Goal: Task Accomplishment & Management: Manage account settings

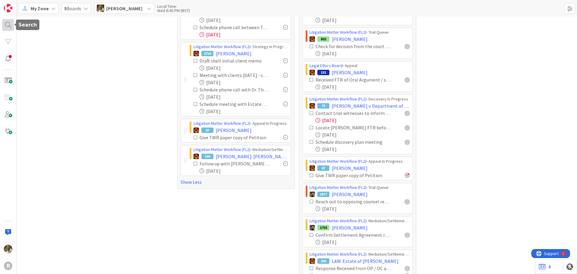
click at [12, 21] on div at bounding box center [8, 25] width 12 height 12
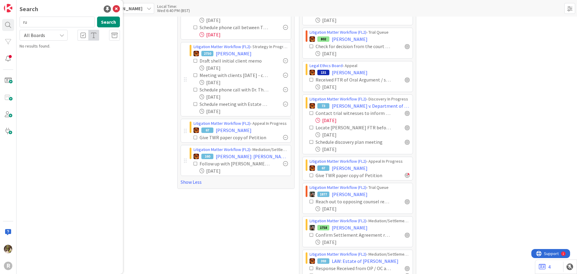
type input "r"
type input "monte"
click at [65, 58] on div "Search monte Search All Boards Litigation Matter Workflow (FL2) › Pleadings In …" at bounding box center [70, 137] width 106 height 274
click at [78, 51] on p "[PERSON_NAME]" at bounding box center [74, 53] width 92 height 6
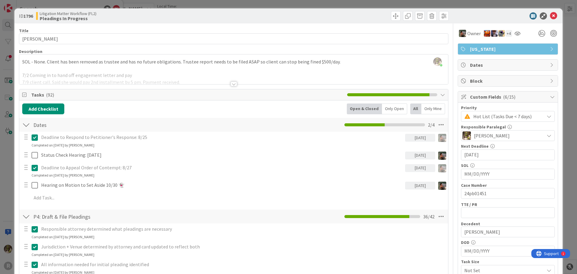
click at [398, 110] on div "Only Open" at bounding box center [394, 108] width 25 height 11
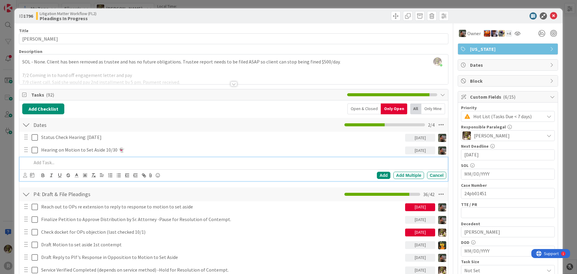
click at [52, 162] on p at bounding box center [238, 162] width 412 height 7
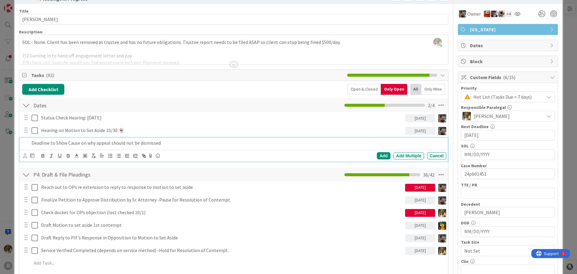
scroll to position [30, 0]
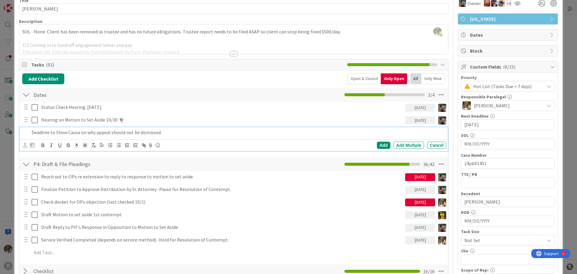
click at [56, 132] on p "Deadline to Show Cause on why appeal should not be dismissed" at bounding box center [238, 132] width 412 height 7
click at [176, 135] on p "Deadline to show cause on why appeal should not be dismissed" at bounding box center [238, 132] width 412 height 7
click at [27, 145] on icon at bounding box center [25, 145] width 4 height 5
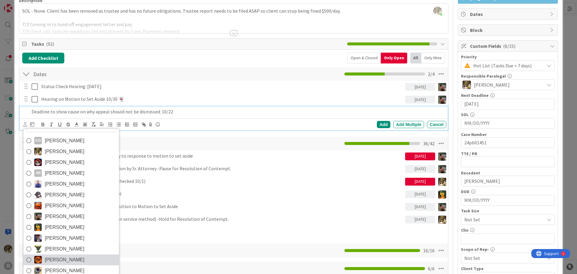
scroll to position [60, 0]
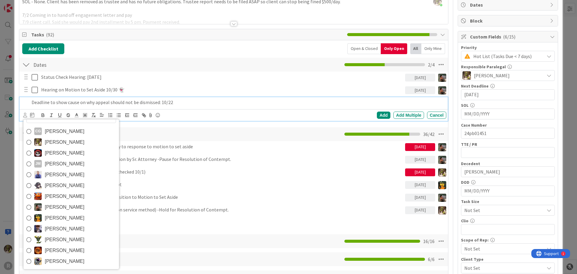
click at [65, 208] on span "[PERSON_NAME]" at bounding box center [65, 206] width 40 height 9
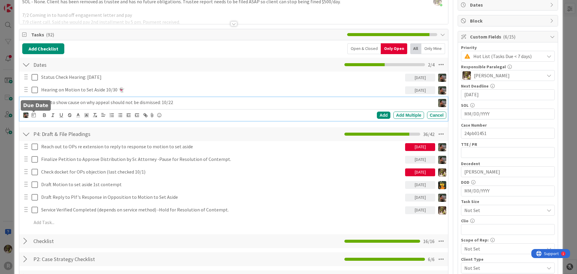
click at [33, 114] on icon at bounding box center [34, 114] width 4 height 5
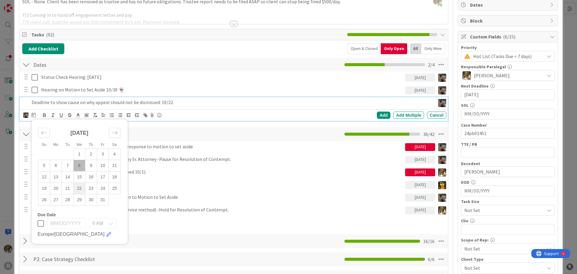
click at [77, 189] on td "22" at bounding box center [80, 187] width 12 height 11
type input "[DATE]"
click at [380, 113] on div "Add" at bounding box center [384, 114] width 14 height 7
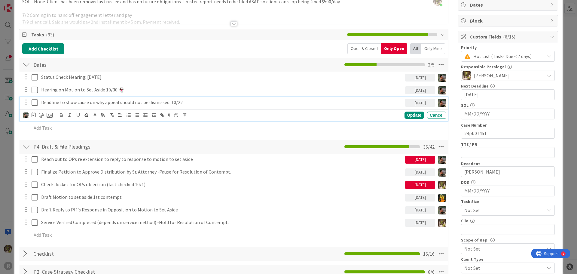
click at [194, 102] on p "Deadline to show cause on why appeal should not be dismissed: 10/22" at bounding box center [221, 102] width 361 height 7
drag, startPoint x: 198, startPoint y: 102, endPoint x: 65, endPoint y: 103, distance: 133.1
click at [65, 103] on p "Deadline to show cause on why appeal should not be dismissed: 10/22" at bounding box center [221, 102] width 361 height 7
copy p "show cause on why appeal should not be dismissed: 10/22"
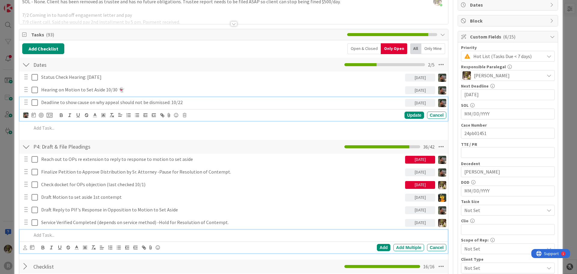
click at [53, 233] on p at bounding box center [238, 234] width 412 height 7
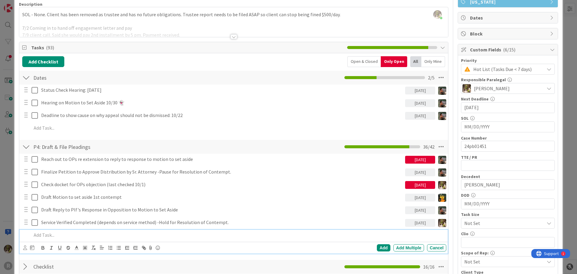
paste div
click at [32, 235] on p "show cause on why appeal should not be dismissed: 10/22" at bounding box center [238, 234] width 412 height 7
click at [202, 235] on p "Draft document to show cause on why appeal should not be dismissed: 10/22" at bounding box center [238, 234] width 412 height 7
click at [173, 236] on p "Draft document to show cause on why appeal should not be dismissed: 10/22" at bounding box center [238, 234] width 412 height 7
click at [23, 246] on icon at bounding box center [25, 247] width 4 height 5
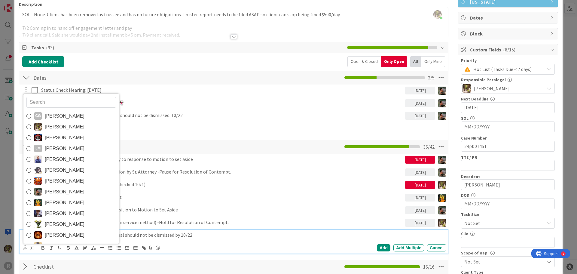
drag, startPoint x: 72, startPoint y: 191, endPoint x: 71, endPoint y: 201, distance: 10.0
click at [72, 191] on span "[PERSON_NAME]" at bounding box center [65, 191] width 40 height 9
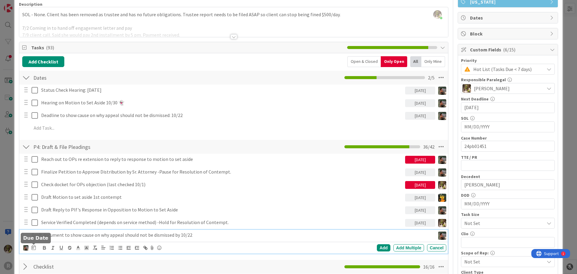
click at [35, 248] on icon at bounding box center [34, 247] width 4 height 5
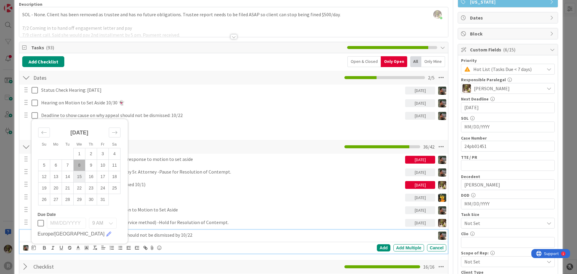
click at [80, 177] on td "15" at bounding box center [80, 176] width 12 height 11
type input "[DATE]"
click at [380, 248] on div "Add" at bounding box center [384, 247] width 14 height 7
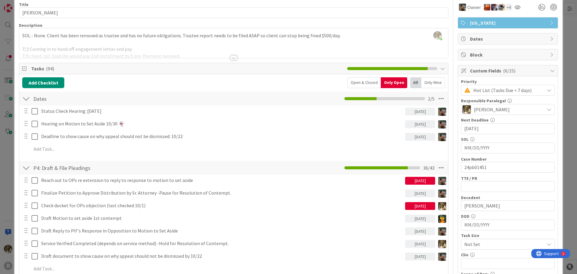
scroll to position [0, 0]
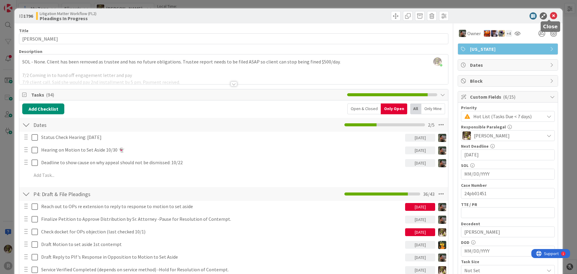
click at [550, 14] on icon at bounding box center [553, 15] width 7 height 7
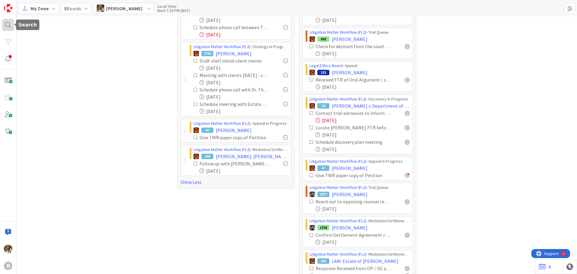
click at [11, 26] on div at bounding box center [8, 25] width 12 height 12
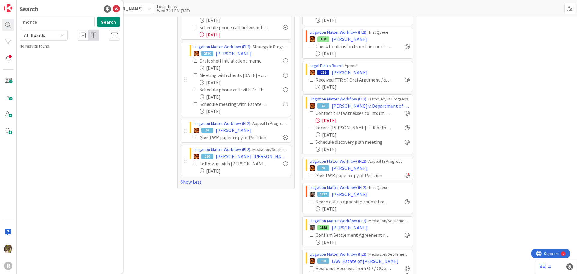
drag, startPoint x: 55, startPoint y: 20, endPoint x: 17, endPoint y: 24, distance: 38.3
click at [17, 24] on div "monte Search" at bounding box center [70, 23] width 108 height 13
type input "[PERSON_NAME]"
click at [71, 53] on span ": Tortious Interference with Economic Relations" at bounding box center [71, 56] width 86 height 12
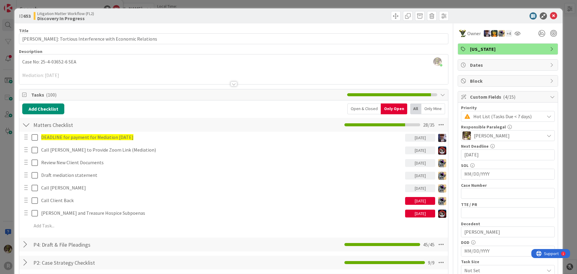
click at [551, 17] on icon at bounding box center [553, 15] width 7 height 7
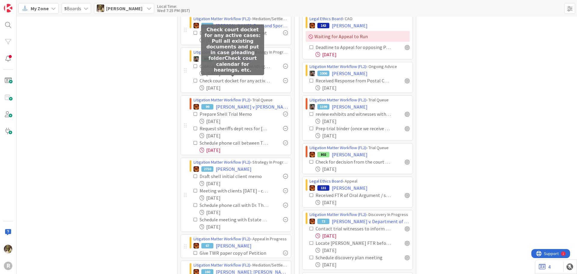
scroll to position [60, 0]
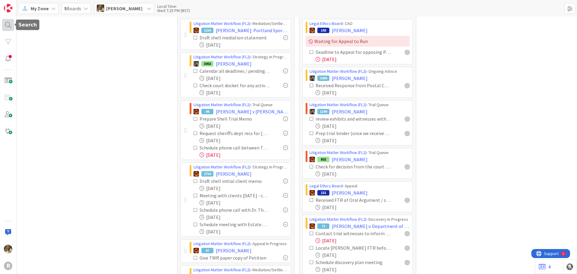
click at [11, 26] on div at bounding box center [8, 25] width 12 height 12
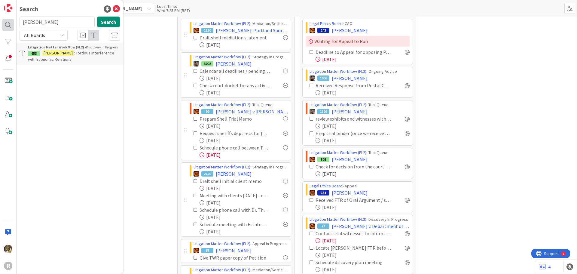
drag, startPoint x: 24, startPoint y: 22, endPoint x: 7, endPoint y: 22, distance: 17.4
click at [7, 22] on div "R Search [PERSON_NAME] Search All Boards Litigation Matter Workflow (FL2) › Dis…" at bounding box center [8, 137] width 17 height 274
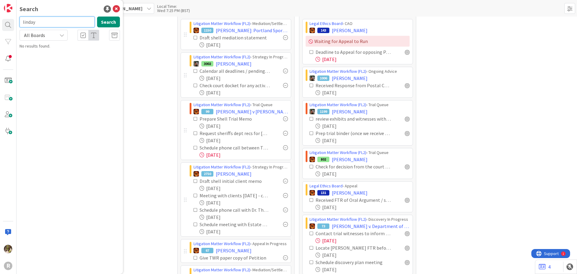
click at [63, 22] on input "linday" at bounding box center [57, 22] width 75 height 11
type input "[PERSON_NAME]"
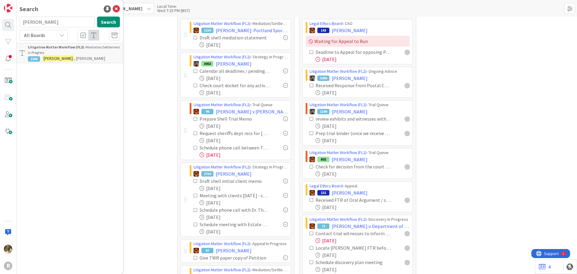
click at [56, 49] on b "Litigation Matter Workflow (FL2) ›" at bounding box center [57, 47] width 58 height 5
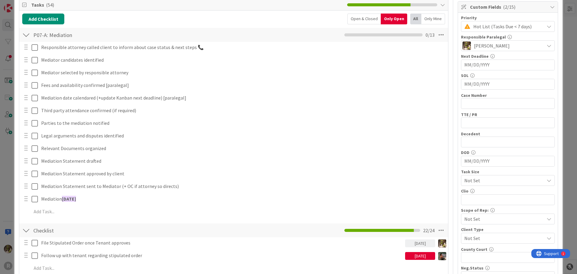
scroll to position [90, 0]
click at [28, 34] on div at bounding box center [26, 34] width 8 height 11
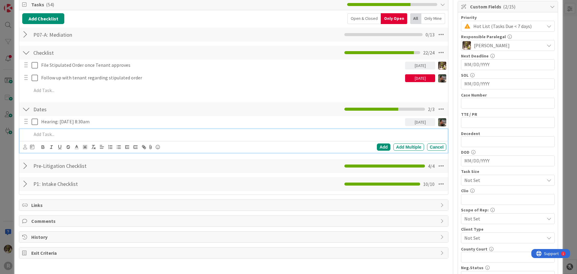
click at [52, 134] on p at bounding box center [238, 134] width 412 height 7
click at [23, 145] on icon at bounding box center [25, 146] width 4 height 5
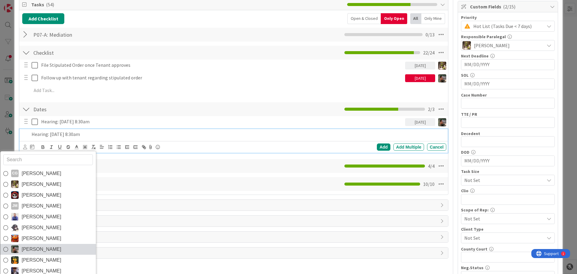
click at [26, 250] on span "[PERSON_NAME]" at bounding box center [42, 249] width 40 height 9
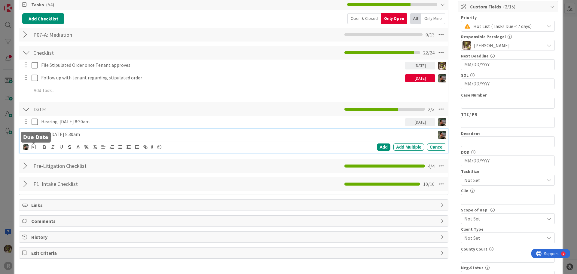
click at [33, 146] on icon at bounding box center [34, 146] width 4 height 5
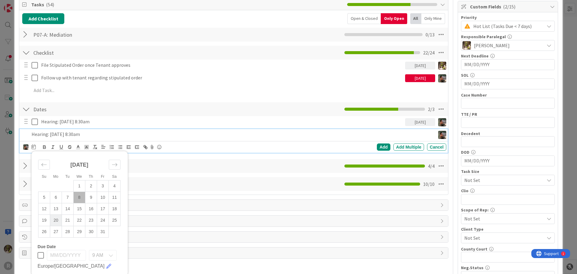
click at [55, 220] on td "20" at bounding box center [56, 219] width 12 height 11
type input "[DATE]"
click at [382, 146] on div "Add" at bounding box center [384, 146] width 14 height 7
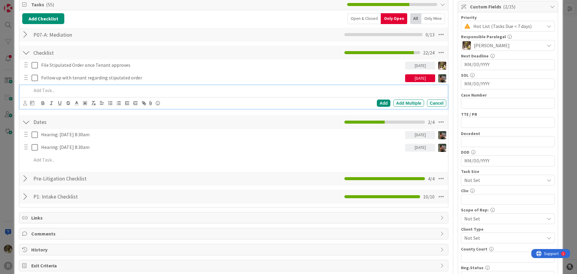
click at [81, 87] on p at bounding box center [238, 90] width 412 height 7
click at [23, 105] on icon at bounding box center [25, 103] width 4 height 5
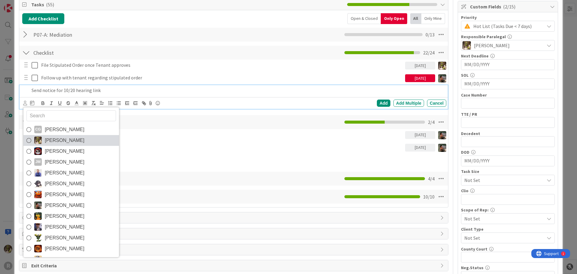
click at [47, 138] on span "[PERSON_NAME]" at bounding box center [65, 140] width 40 height 9
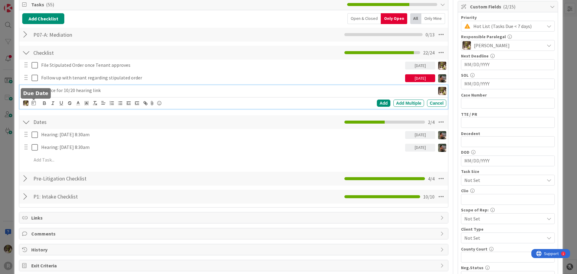
click at [32, 102] on icon at bounding box center [34, 102] width 4 height 5
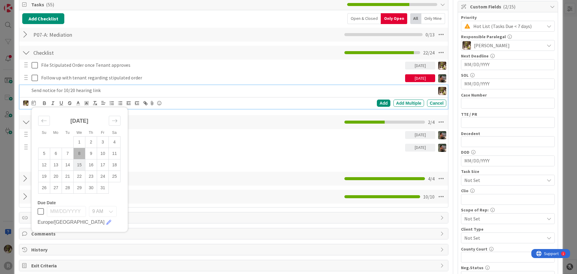
click at [80, 168] on td "15" at bounding box center [80, 164] width 12 height 11
type input "[DATE]"
click at [378, 103] on div "Add" at bounding box center [384, 102] width 14 height 7
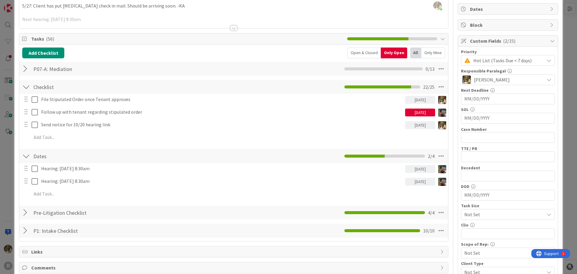
scroll to position [0, 0]
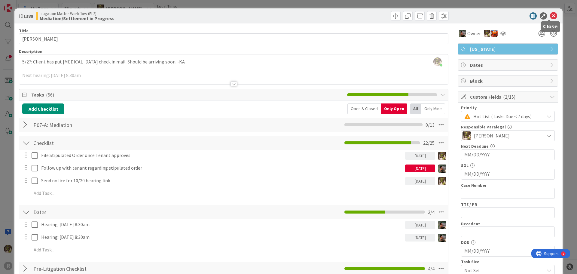
click at [550, 17] on icon at bounding box center [553, 15] width 7 height 7
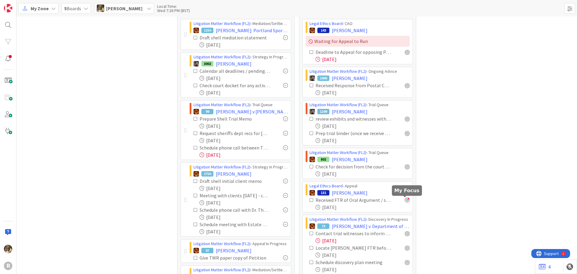
click at [405, 198] on div at bounding box center [407, 199] width 5 height 5
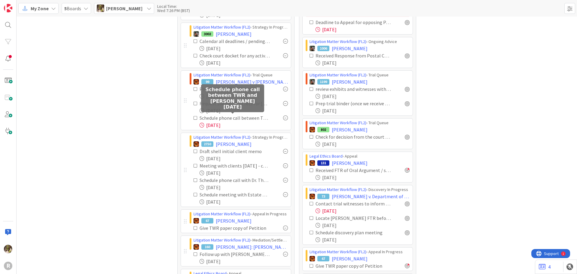
scroll to position [90, 0]
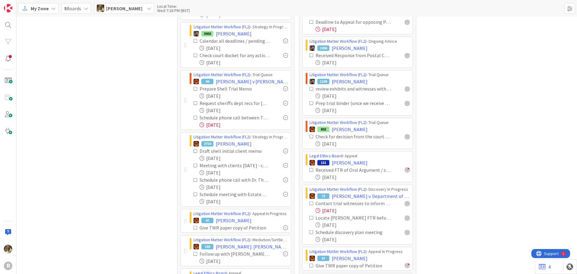
click at [85, 10] on icon at bounding box center [86, 8] width 5 height 5
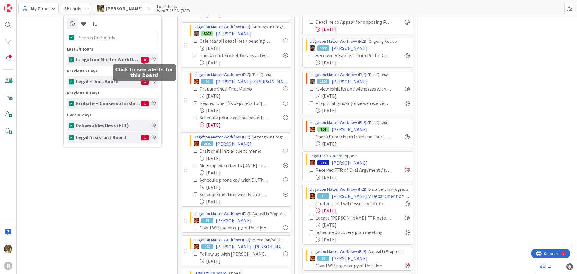
click at [144, 59] on span "8" at bounding box center [145, 59] width 8 height 5
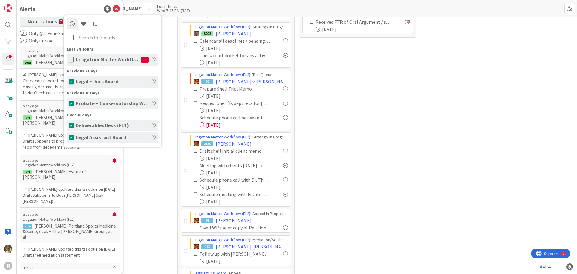
click at [71, 101] on icon at bounding box center [70, 104] width 5 height 6
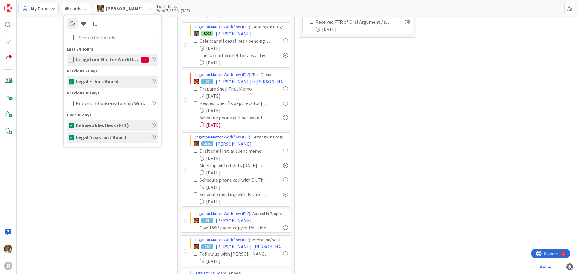
click at [70, 126] on icon at bounding box center [70, 126] width 5 height 6
click at [71, 137] on icon at bounding box center [70, 138] width 5 height 6
click at [122, 164] on div "Focus 14 Litigation Matter Workflow (FL2) › Discovery In Progress 1933 [PERSON_…" at bounding box center [297, 121] width 560 height 390
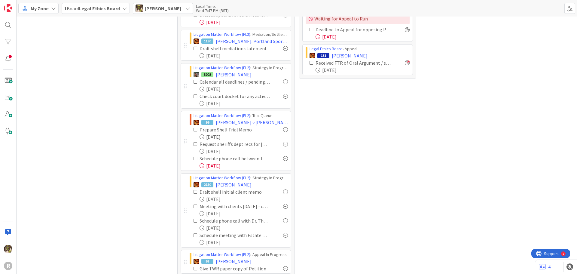
scroll to position [0, 0]
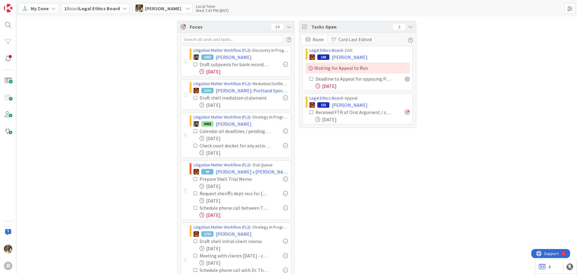
click at [120, 9] on div "1 Board Legal Ethics Board" at bounding box center [96, 8] width 68 height 11
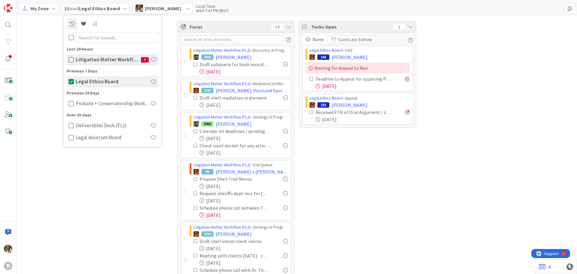
click at [96, 81] on h4 "Legal Ethics Board" at bounding box center [113, 81] width 74 height 6
click at [70, 59] on icon at bounding box center [70, 60] width 5 height 6
click at [70, 104] on icon at bounding box center [70, 104] width 5 height 6
click at [69, 128] on icon at bounding box center [70, 126] width 5 height 6
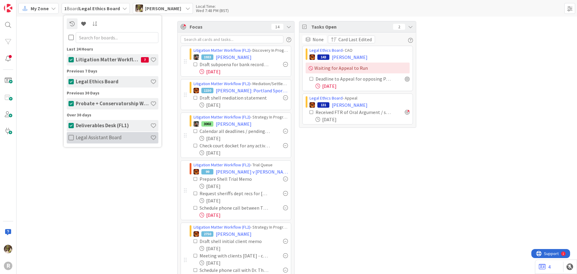
click at [71, 138] on icon at bounding box center [70, 138] width 5 height 6
click at [428, 181] on div "Focus 14 Litigation Matter Workflow (FL2) › Discovery In Progress 1933 [PERSON_…" at bounding box center [297, 212] width 560 height 390
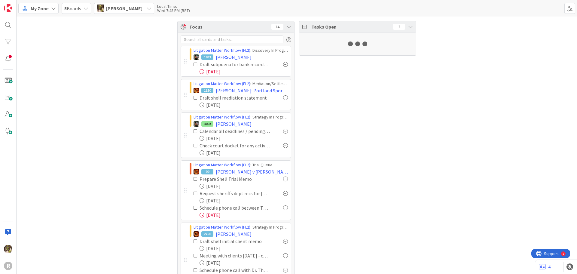
click at [401, 175] on div "Tasks Open 2" at bounding box center [357, 211] width 117 height 381
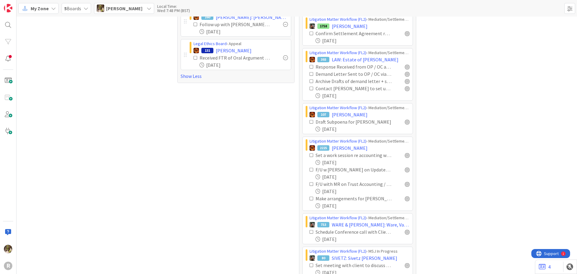
scroll to position [109, 0]
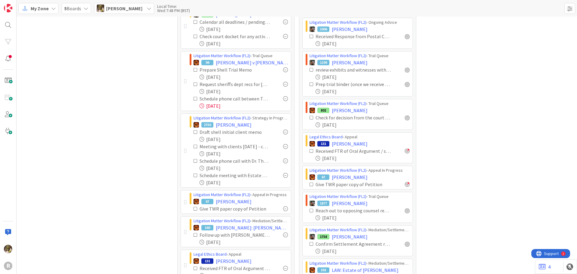
click at [50, 7] on div "My Zone" at bounding box center [38, 8] width 40 height 11
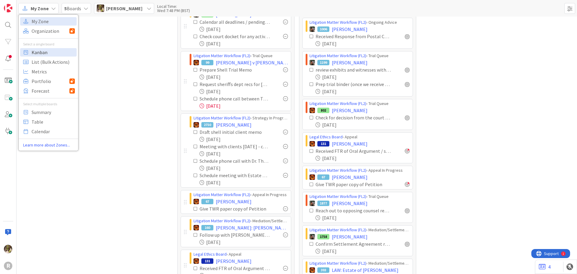
click at [40, 53] on span "Kanban" at bounding box center [53, 52] width 43 height 9
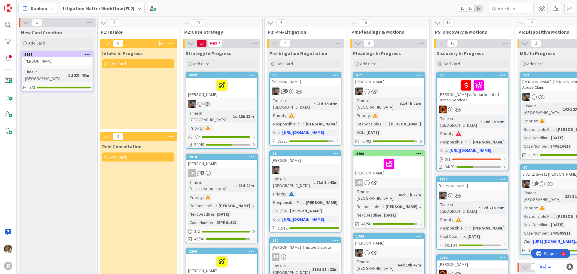
click at [137, 7] on icon at bounding box center [139, 8] width 5 height 5
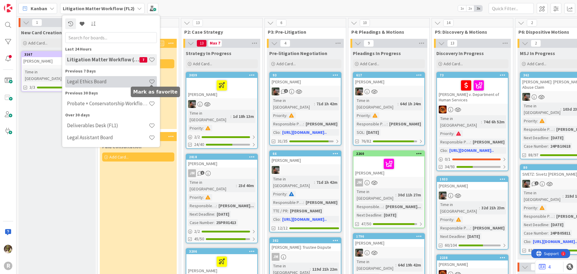
click at [150, 80] on span at bounding box center [152, 81] width 6 height 6
click at [152, 82] on span at bounding box center [152, 81] width 6 height 6
click at [91, 85] on div "Legal Ethics Board" at bounding box center [111, 81] width 92 height 11
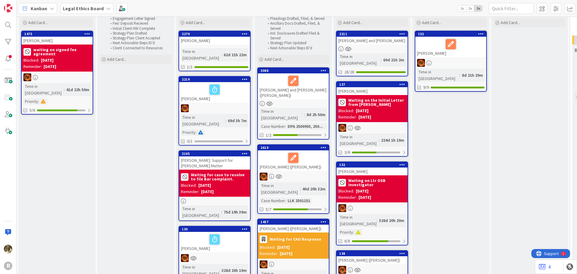
scroll to position [30, 0]
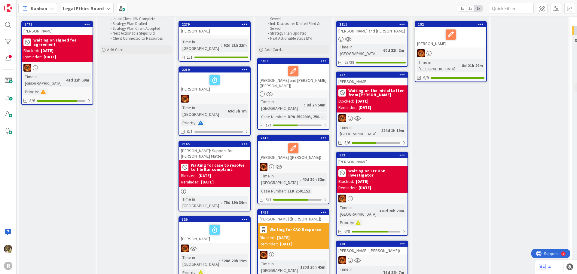
click at [237, 82] on div "[PERSON_NAME]" at bounding box center [214, 82] width 71 height 20
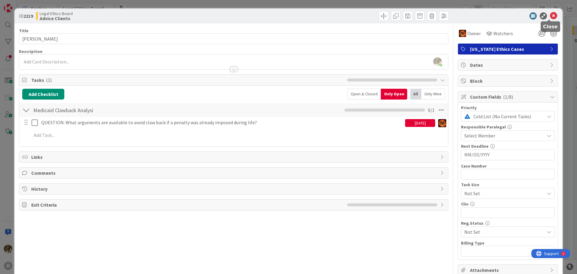
click at [550, 16] on icon at bounding box center [553, 15] width 7 height 7
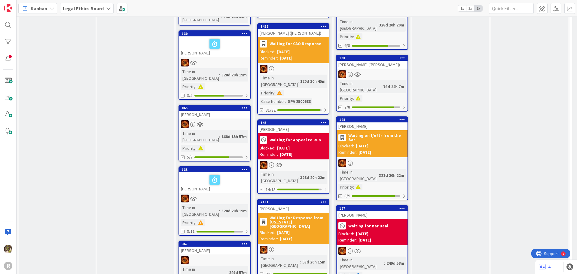
scroll to position [210, 0]
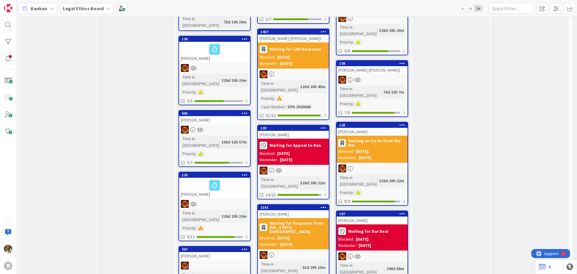
click at [230, 110] on div "865 [PERSON_NAME] Time in [GEOGRAPHIC_DATA] : 168d 15h 57m Priority : 5/7" at bounding box center [214, 138] width 72 height 57
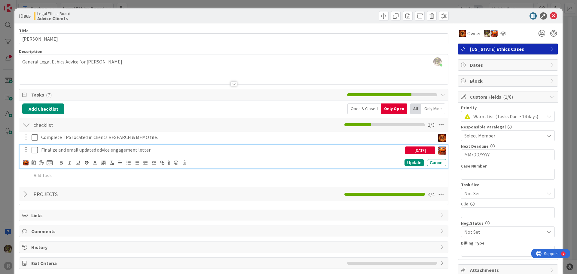
click at [156, 153] on div "Finalize and email updated advice engagement letter" at bounding box center [222, 149] width 366 height 11
click at [419, 148] on div "[DATE]" at bounding box center [420, 150] width 30 height 8
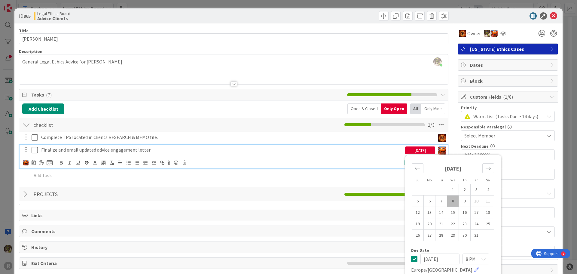
click at [379, 160] on div "Update Cancel" at bounding box center [372, 162] width 148 height 7
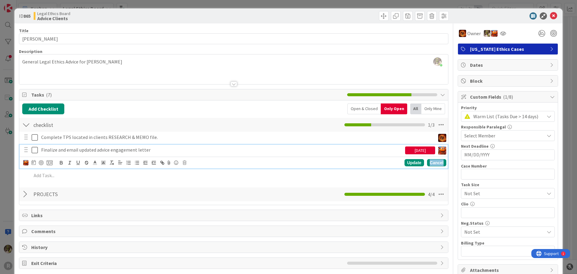
click at [437, 164] on div "Cancel" at bounding box center [436, 162] width 19 height 7
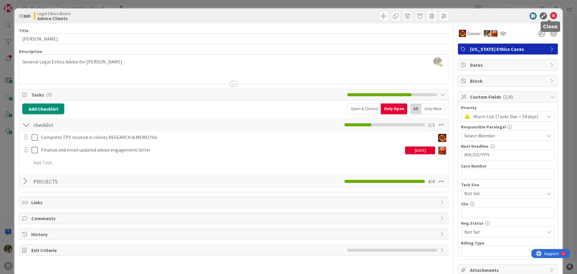
click at [550, 17] on icon at bounding box center [553, 15] width 7 height 7
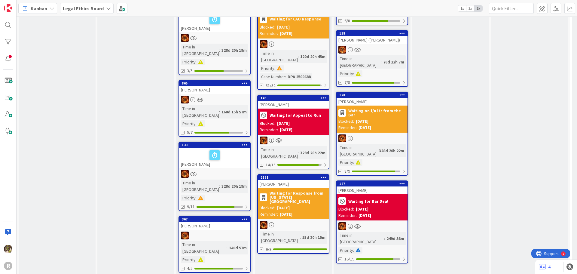
scroll to position [300, 0]
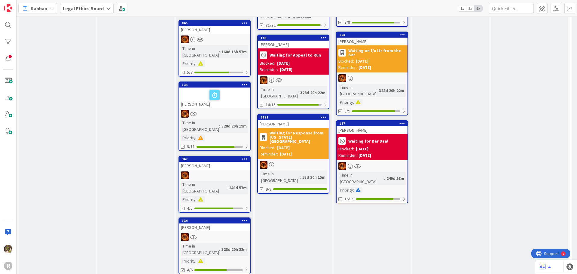
click at [210, 156] on div "367 [PERSON_NAME] Time in [GEOGRAPHIC_DATA] : 249d 57m Priority : 4/5" at bounding box center [214, 184] width 72 height 57
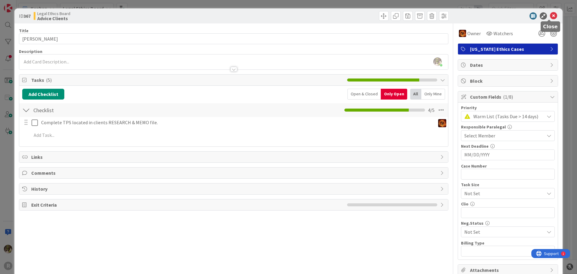
click at [550, 16] on icon at bounding box center [553, 15] width 7 height 7
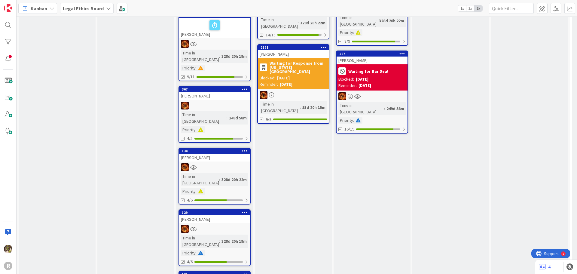
scroll to position [379, 0]
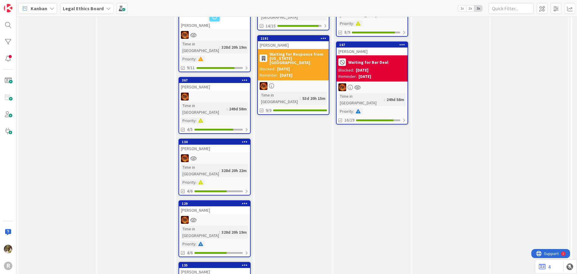
click at [227, 154] on div at bounding box center [214, 158] width 71 height 8
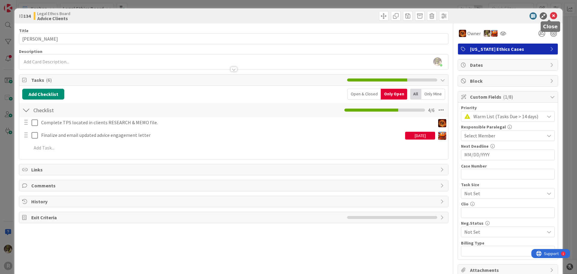
click at [550, 16] on icon at bounding box center [553, 15] width 7 height 7
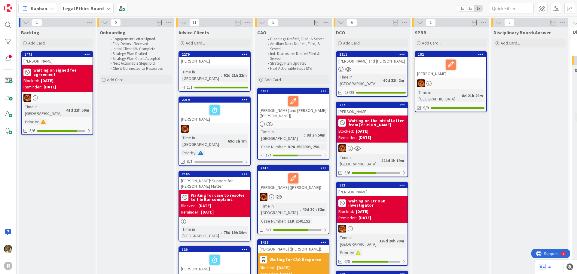
click at [301, 109] on div "[PERSON_NAME] and [PERSON_NAME] ([PERSON_NAME])" at bounding box center [293, 107] width 71 height 26
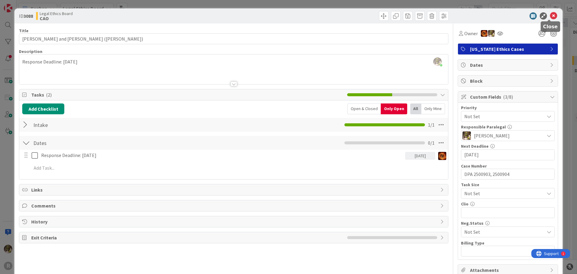
click at [550, 15] on icon at bounding box center [553, 15] width 7 height 7
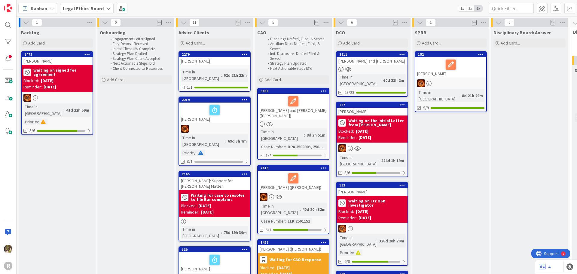
click at [316, 178] on div "[PERSON_NAME] ([PERSON_NAME])" at bounding box center [293, 181] width 71 height 20
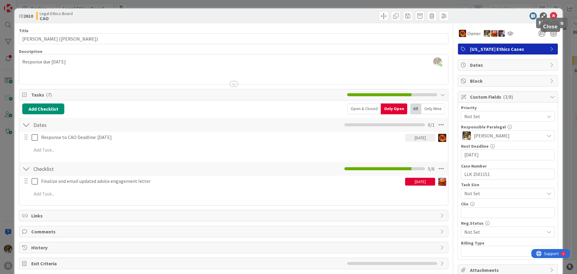
click at [550, 9] on div "ID 2610 Legal Ethics Board CAO" at bounding box center [288, 15] width 548 height 15
click at [550, 16] on icon at bounding box center [553, 15] width 7 height 7
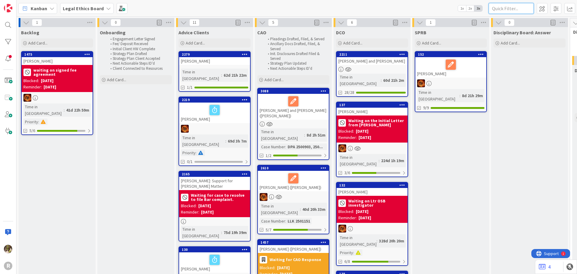
click at [527, 10] on input "text" at bounding box center [510, 8] width 45 height 11
type input "runstein"
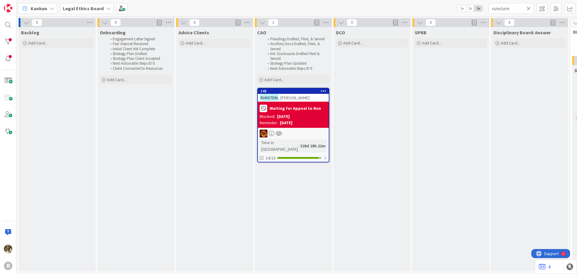
click at [302, 102] on div "Waiting for Appeal to Run Blocked: [DATE] Reminder: [DATE]" at bounding box center [293, 115] width 71 height 26
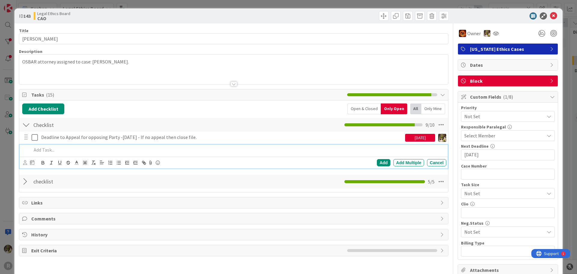
click at [53, 148] on p at bounding box center [238, 149] width 412 height 7
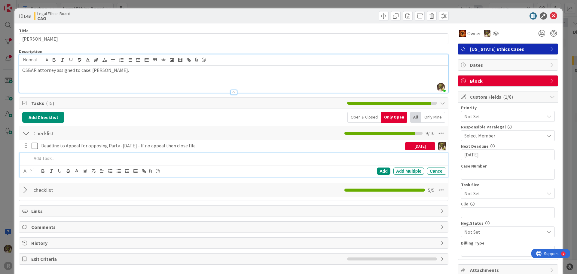
click at [31, 66] on div "OSBAR attorney assigned to case: [PERSON_NAME]." at bounding box center [233, 78] width 429 height 27
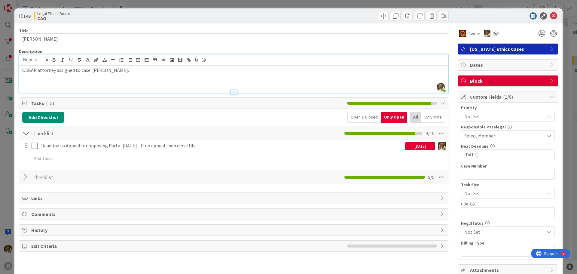
click at [129, 68] on p "OSBAR attorney assigned to case: [PERSON_NAME]." at bounding box center [233, 70] width 423 height 7
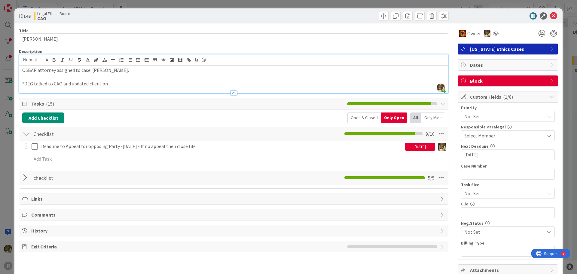
click at [127, 83] on p "*DEG talked to CAO and updated client on" at bounding box center [233, 83] width 423 height 7
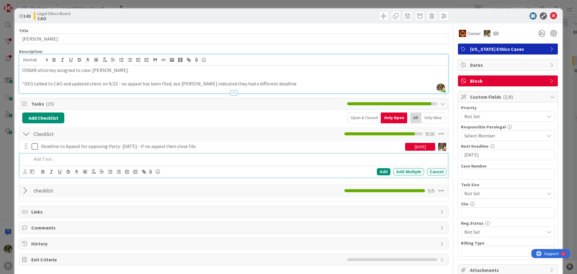
click at [65, 161] on p at bounding box center [238, 158] width 412 height 7
click at [25, 170] on icon at bounding box center [25, 171] width 4 height 5
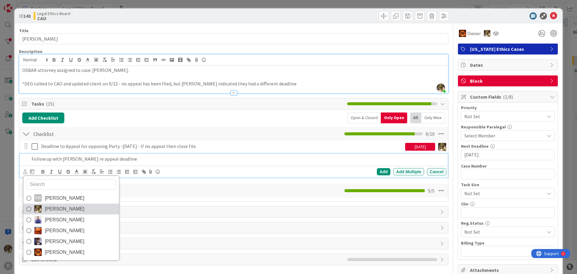
click at [42, 208] on link "[PERSON_NAME]" at bounding box center [71, 208] width 96 height 11
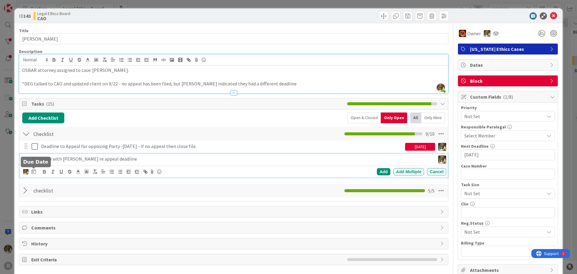
click at [32, 166] on div "CG [PERSON_NAME] [PERSON_NAME] [PERSON_NAME] [PERSON_NAME] [PERSON_NAME] [PERSO…" at bounding box center [234, 172] width 428 height 12
click at [34, 169] on icon at bounding box center [34, 171] width 4 height 5
click at [81, 223] on td "8" at bounding box center [80, 221] width 12 height 11
type input "[DATE]"
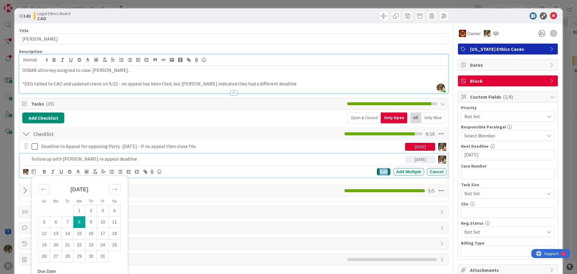
click at [383, 172] on div "Add" at bounding box center [384, 171] width 14 height 7
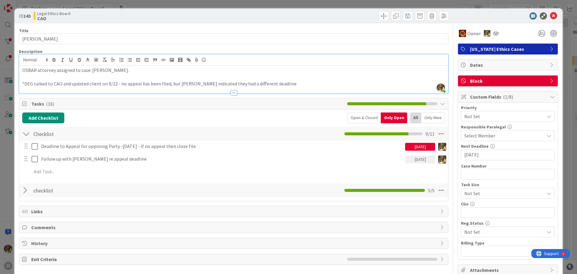
click at [269, 86] on p "*DEG talked to CAO and updated client on 9/22 - no appeal has been filed, but […" at bounding box center [233, 83] width 423 height 7
click at [263, 32] on div "Title 15 / 128" at bounding box center [233, 30] width 429 height 5
click at [343, 29] on div "Title 15 / 128" at bounding box center [233, 30] width 429 height 5
click at [550, 16] on icon at bounding box center [553, 15] width 7 height 7
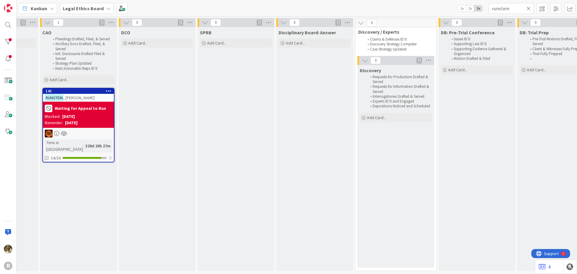
scroll to position [0, 268]
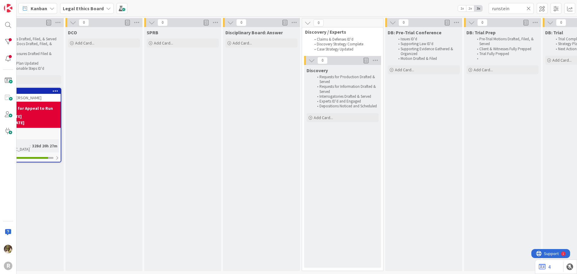
click at [527, 8] on icon at bounding box center [528, 8] width 4 height 5
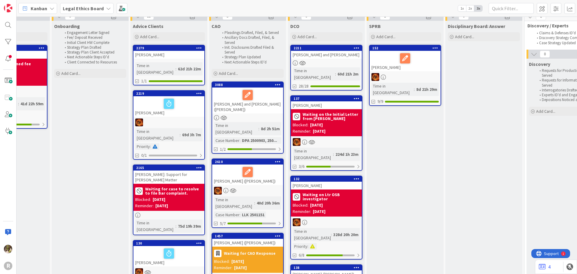
scroll to position [0, 46]
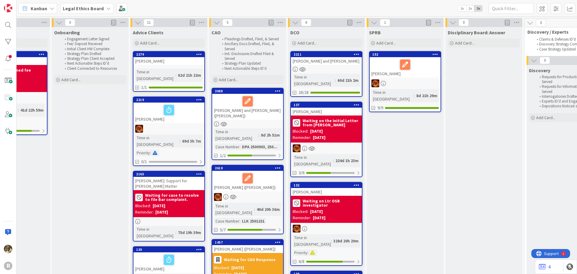
click at [346, 68] on div at bounding box center [326, 69] width 71 height 5
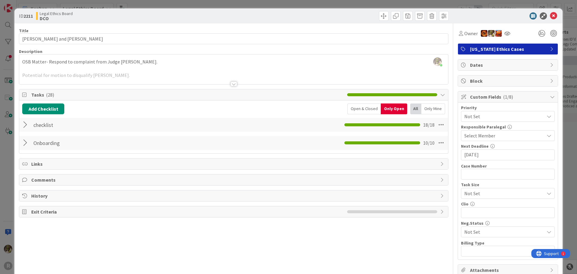
click at [230, 83] on div at bounding box center [233, 83] width 7 height 5
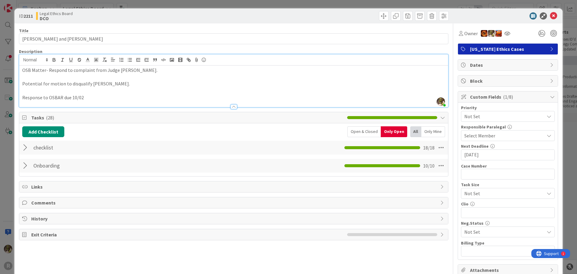
click at [94, 98] on p "Response to OSBAR due 10/02" at bounding box center [233, 97] width 423 height 7
click at [108, 100] on p "Response to OSBAR due 10/02" at bounding box center [233, 97] width 423 height 7
click at [22, 99] on p "Response to OSBAR" at bounding box center [233, 97] width 423 height 7
click at [83, 100] on p "Initial Response to OSBAR" at bounding box center [233, 97] width 423 height 7
click at [551, 15] on icon at bounding box center [553, 15] width 7 height 7
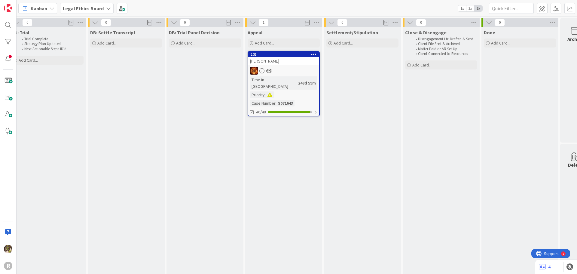
scroll to position [0, 821]
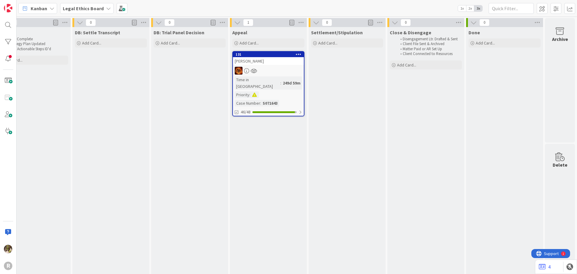
click at [268, 62] on div "[PERSON_NAME]" at bounding box center [268, 61] width 71 height 8
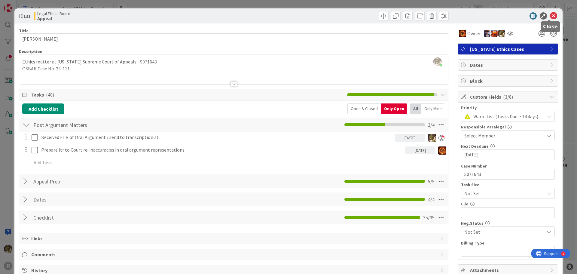
click at [550, 15] on icon at bounding box center [553, 15] width 7 height 7
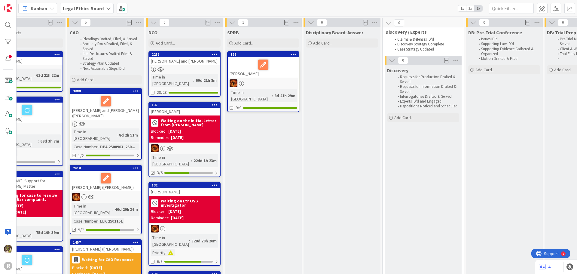
scroll to position [0, 174]
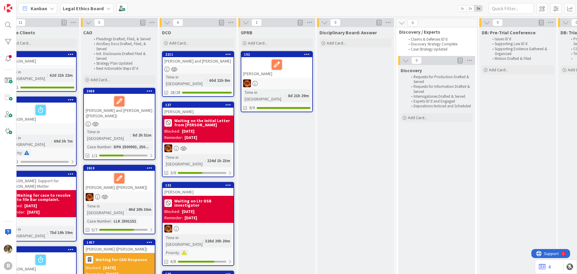
click at [265, 77] on div "[PERSON_NAME]" at bounding box center [276, 67] width 71 height 20
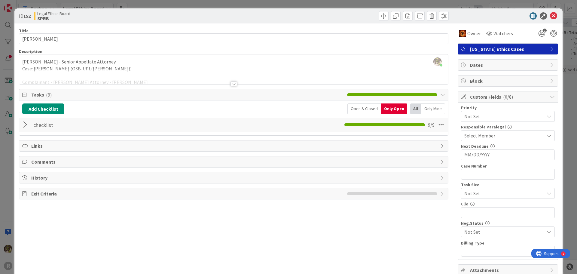
click at [123, 69] on div at bounding box center [233, 76] width 429 height 15
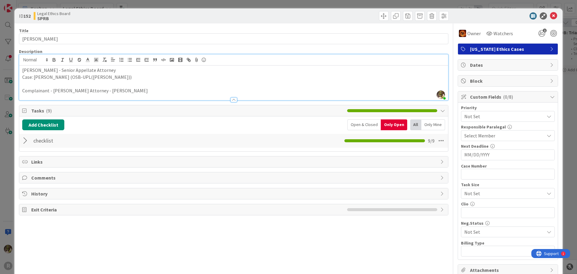
click at [169, 92] on p "Complainant - [PERSON_NAME] Attorney - [PERSON_NAME]" at bounding box center [233, 90] width 423 height 7
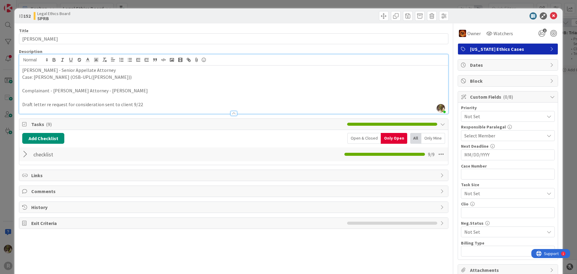
click at [153, 103] on p "Draft letter re request for consideration sent to client 9/22" at bounding box center [233, 104] width 423 height 7
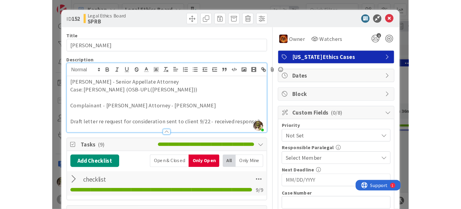
scroll to position [0, 174]
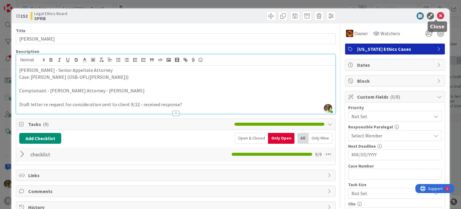
click at [437, 15] on icon at bounding box center [440, 15] width 7 height 7
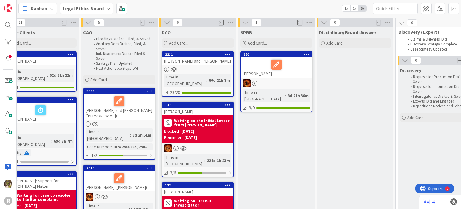
click at [35, 8] on span "Kanban" at bounding box center [39, 8] width 17 height 7
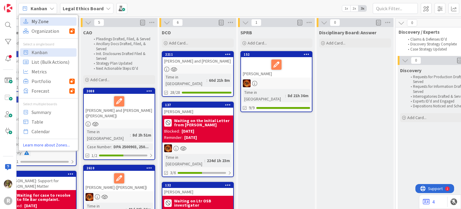
click at [46, 19] on span "My Zone" at bounding box center [53, 21] width 43 height 9
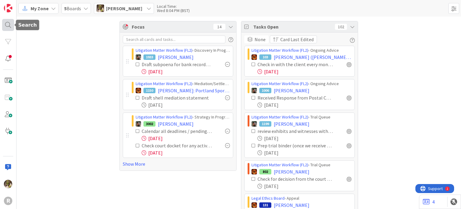
click at [8, 25] on div at bounding box center [8, 25] width 12 height 12
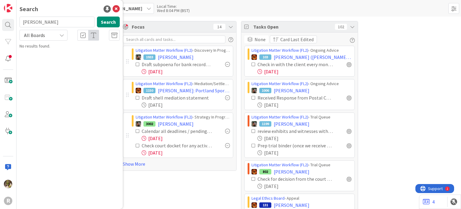
drag, startPoint x: 42, startPoint y: 22, endPoint x: 5, endPoint y: 15, distance: 38.4
click at [5, 15] on div "R Search [PERSON_NAME] Search All Boards No results found." at bounding box center [8, 104] width 17 height 209
type input "Qvale"
click at [58, 50] on span ", [PERSON_NAME]" at bounding box center [71, 52] width 31 height 5
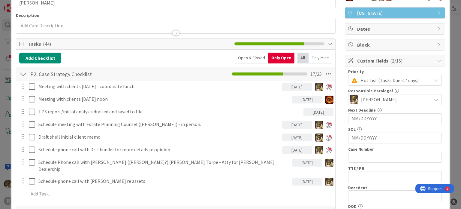
scroll to position [37, 0]
